Goal: Use online tool/utility

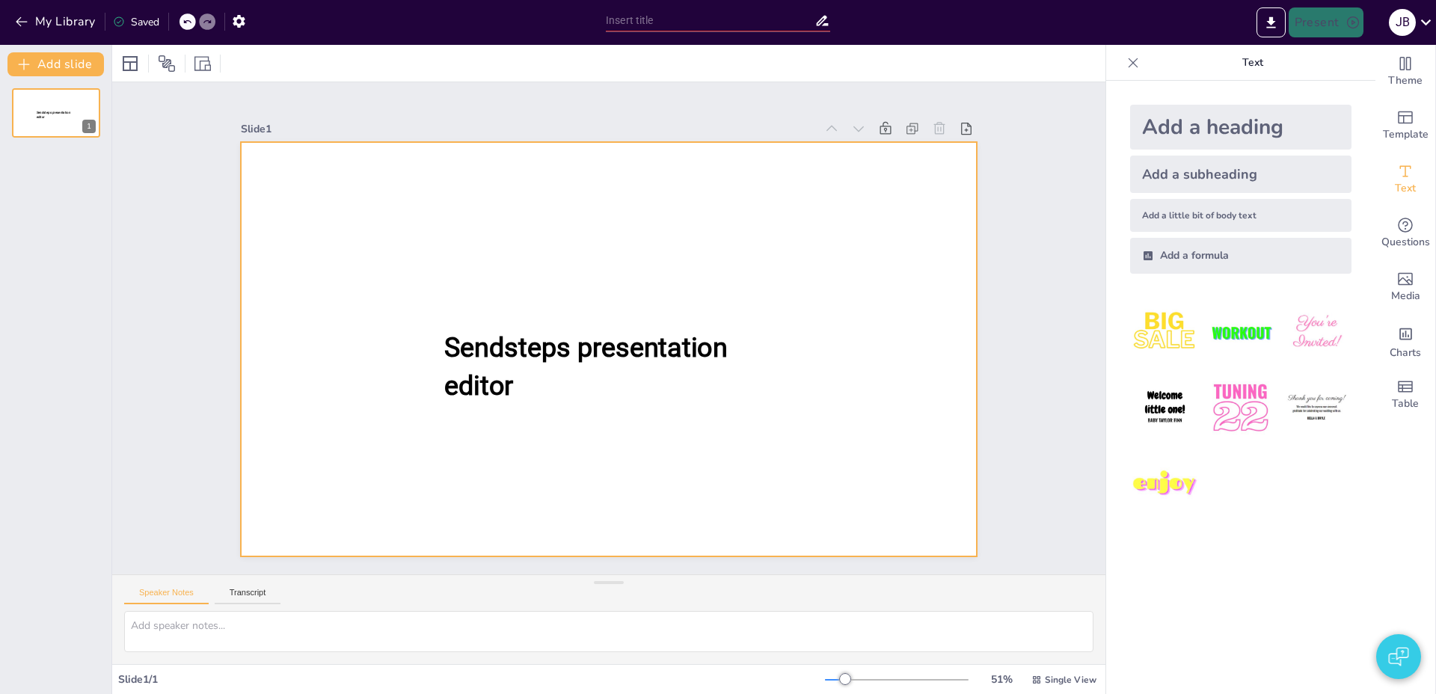
type input "Exploring the Legacy of Space Shuttle Hermes"
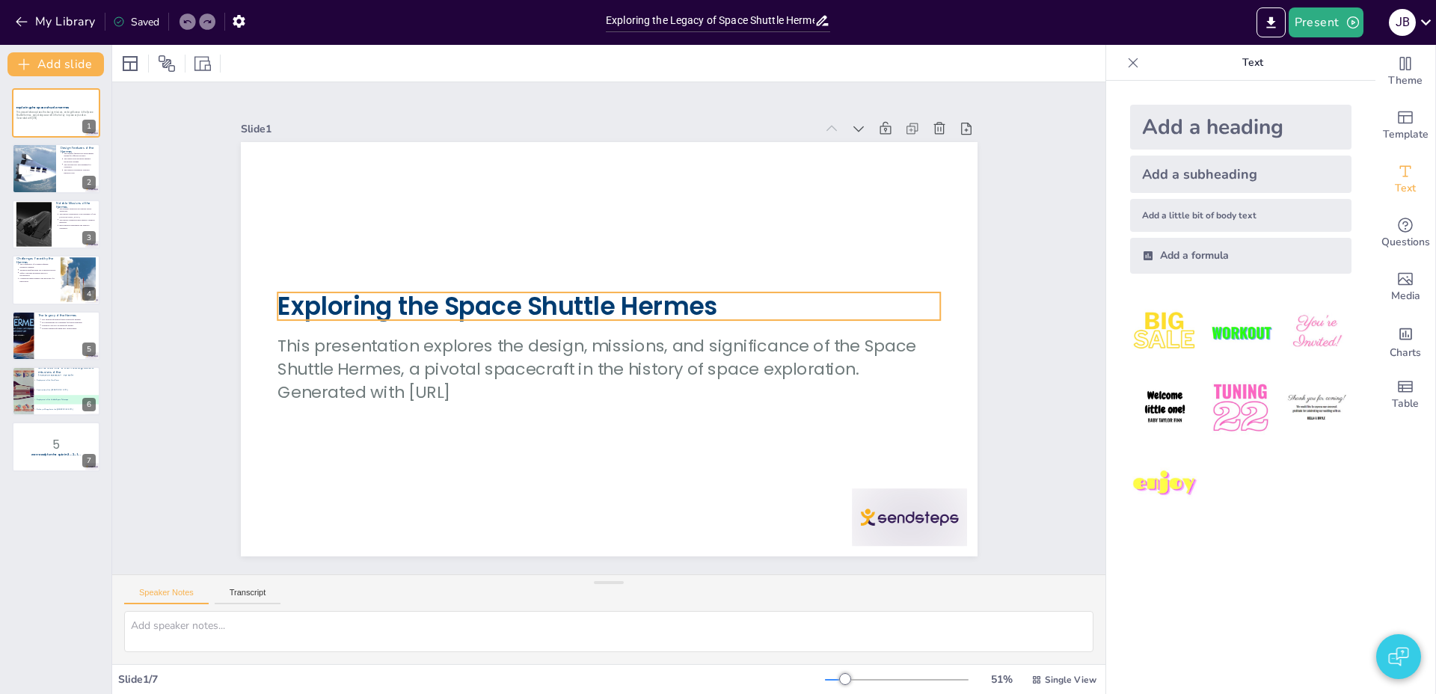
click at [616, 308] on strong "Exploring the Space Shuttle Hermes" at bounding box center [498, 307] width 440 height 34
click at [601, 306] on strong "Exploring the Space Shuttle Hermes" at bounding box center [498, 307] width 440 height 34
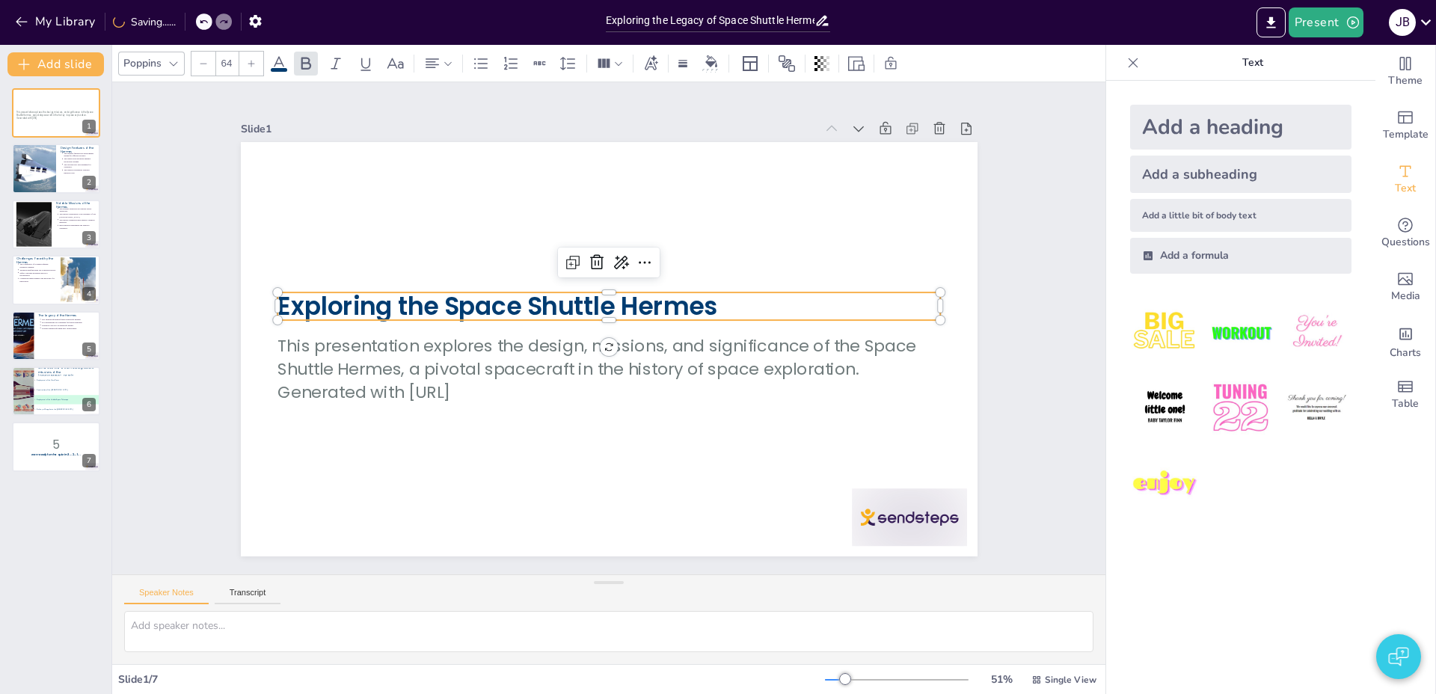
click at [599, 307] on strong "Exploring the Space Shuttle Hermes" at bounding box center [498, 307] width 440 height 34
click at [598, 307] on strong "Exploring the Space Shuttle Hermes" at bounding box center [498, 307] width 440 height 34
click at [577, 307] on strong "Exploring the Space Shuttle Hermes" at bounding box center [498, 307] width 440 height 34
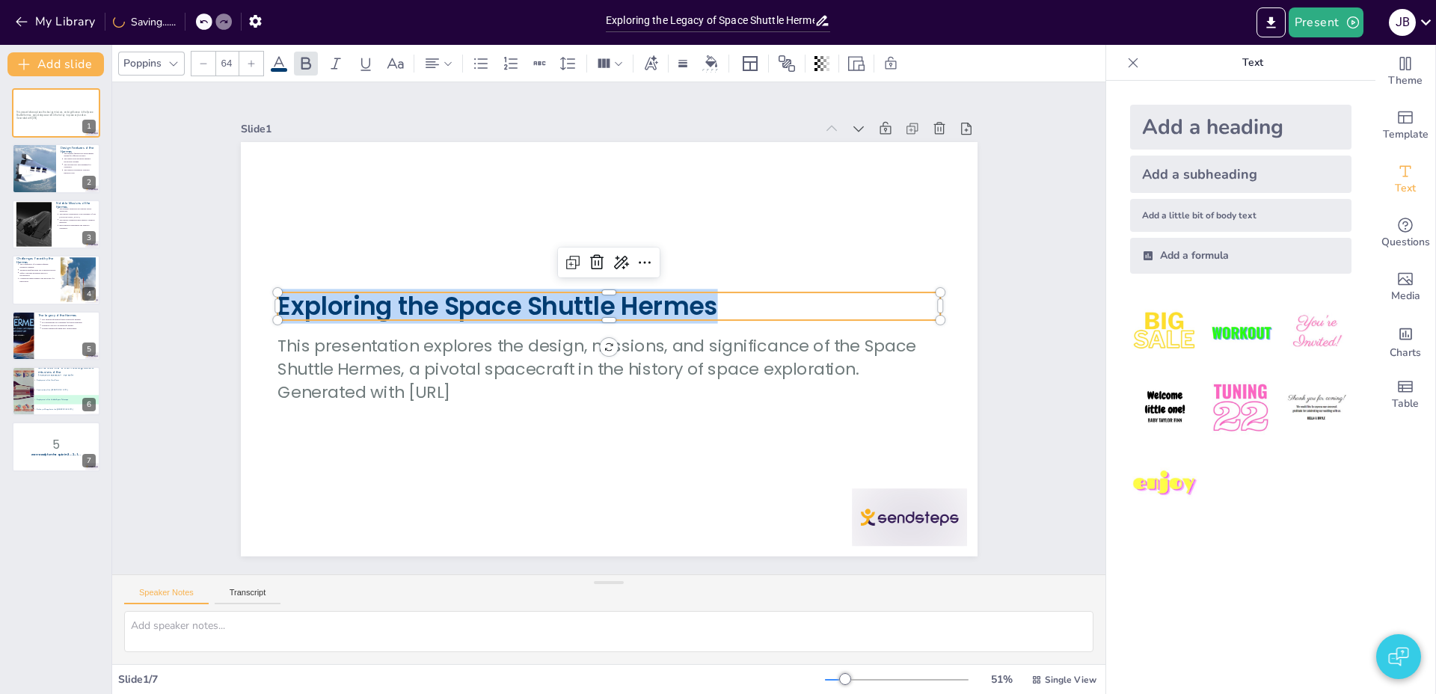
click at [576, 307] on strong "Exploring the Space Shuttle Hermes" at bounding box center [498, 307] width 440 height 34
click at [563, 307] on strong "Exploring the Space Shuttle Hermes" at bounding box center [498, 307] width 440 height 34
